Goal: Find specific page/section: Find specific page/section

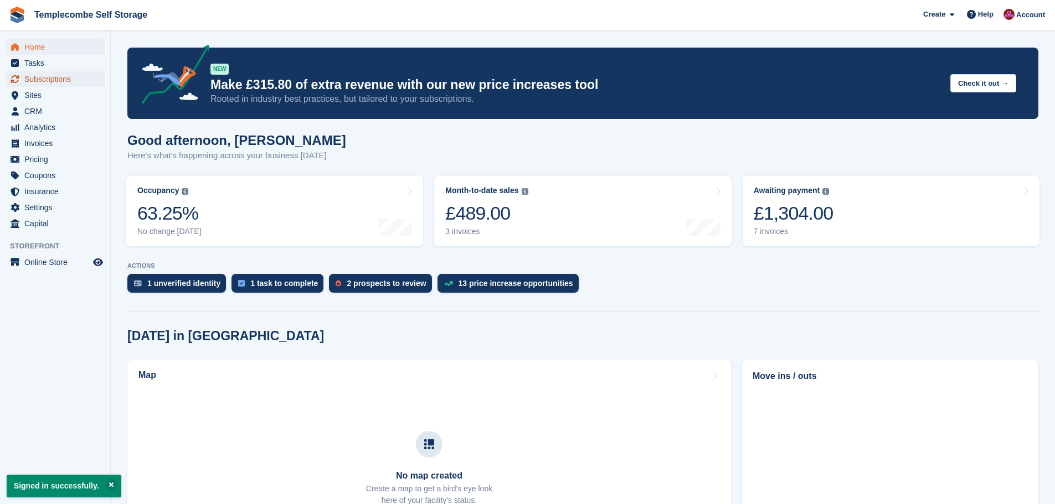
click at [38, 83] on span "Subscriptions" at bounding box center [57, 79] width 66 height 16
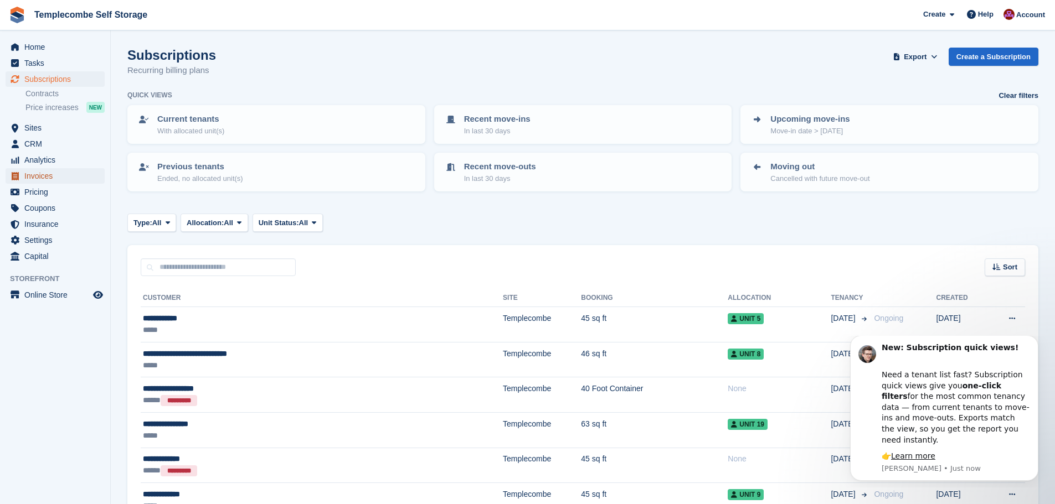
click at [45, 171] on span "Invoices" at bounding box center [57, 176] width 66 height 16
